Goal: Navigation & Orientation: Find specific page/section

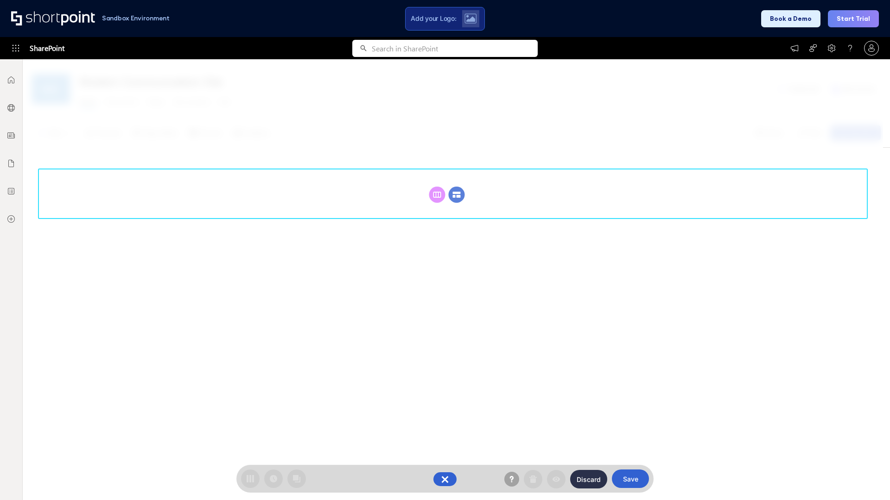
scroll to position [127, 0]
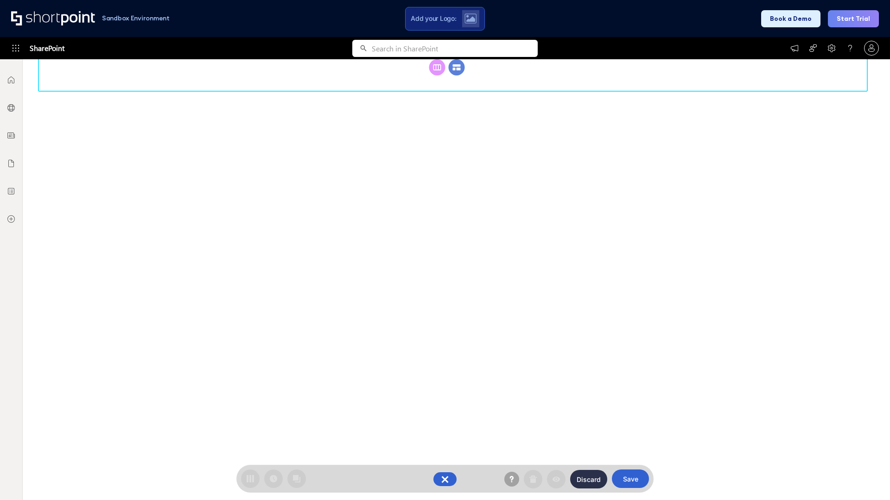
click at [456, 76] on circle at bounding box center [457, 67] width 16 height 16
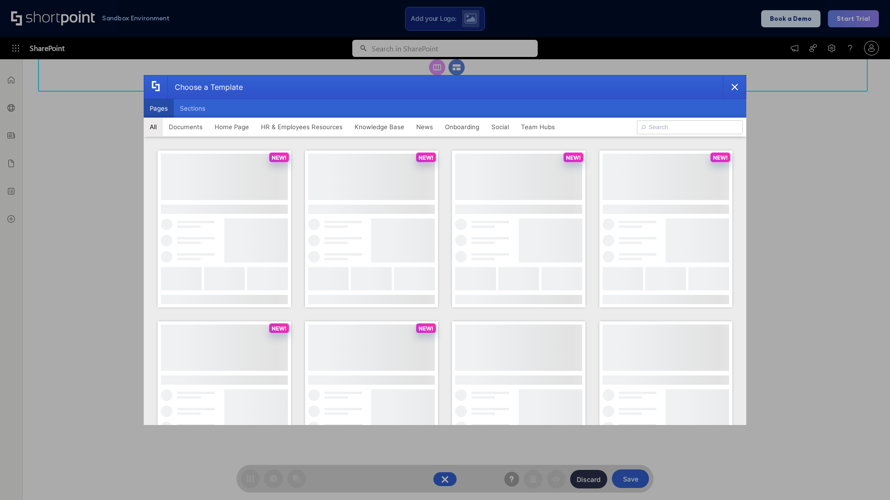
scroll to position [0, 0]
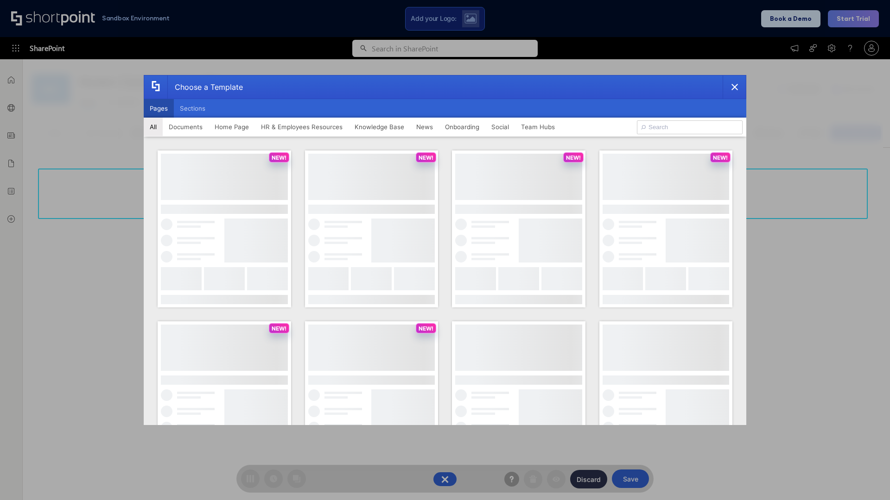
click at [158, 108] on button "Pages" at bounding box center [159, 108] width 30 height 19
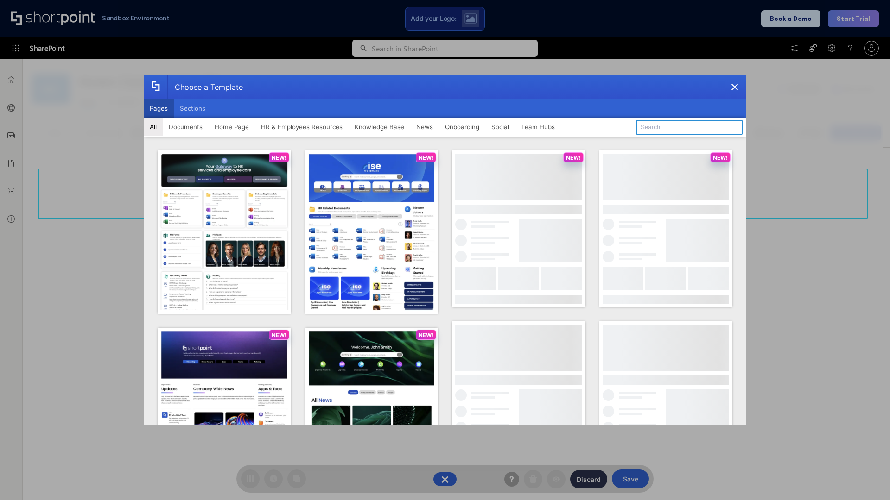
type input "Documents 3"
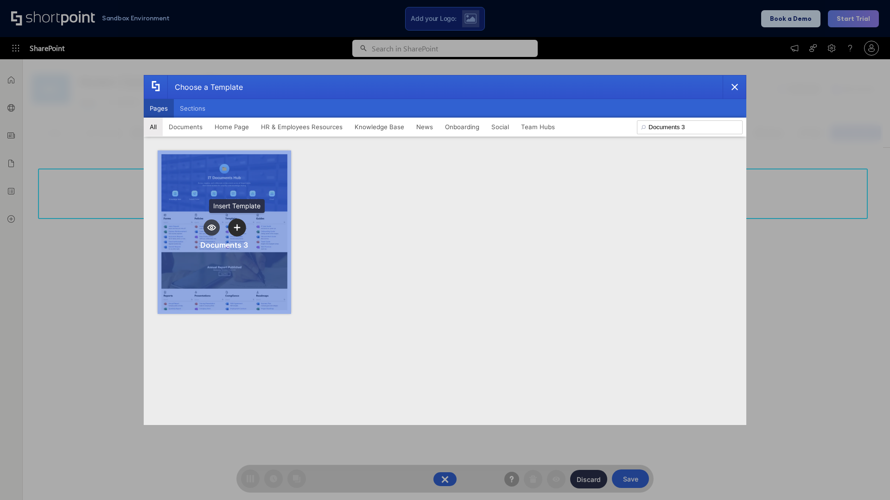
click at [237, 228] on icon "template selector" at bounding box center [237, 227] width 6 height 6
